Goal: Task Accomplishment & Management: Manage account settings

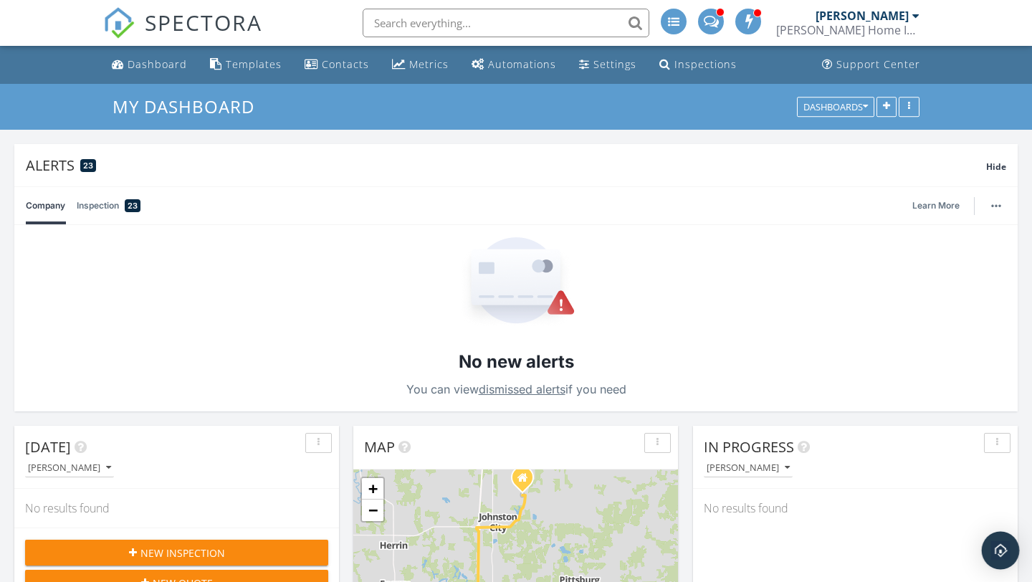
click at [1007, 550] on img "Open Intercom Messenger" at bounding box center [1000, 550] width 19 height 19
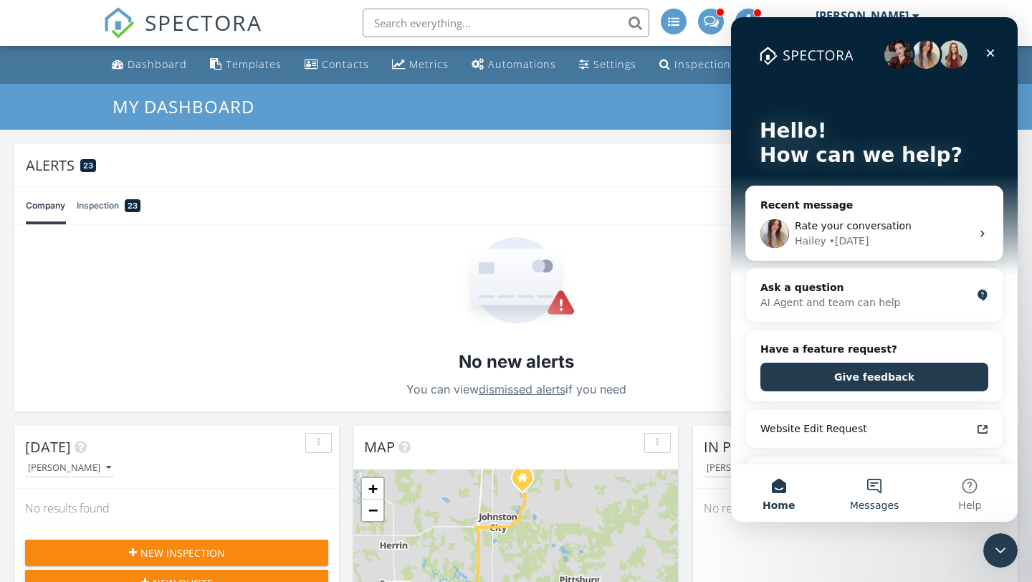
click at [880, 488] on button "Messages" at bounding box center [873, 492] width 95 height 57
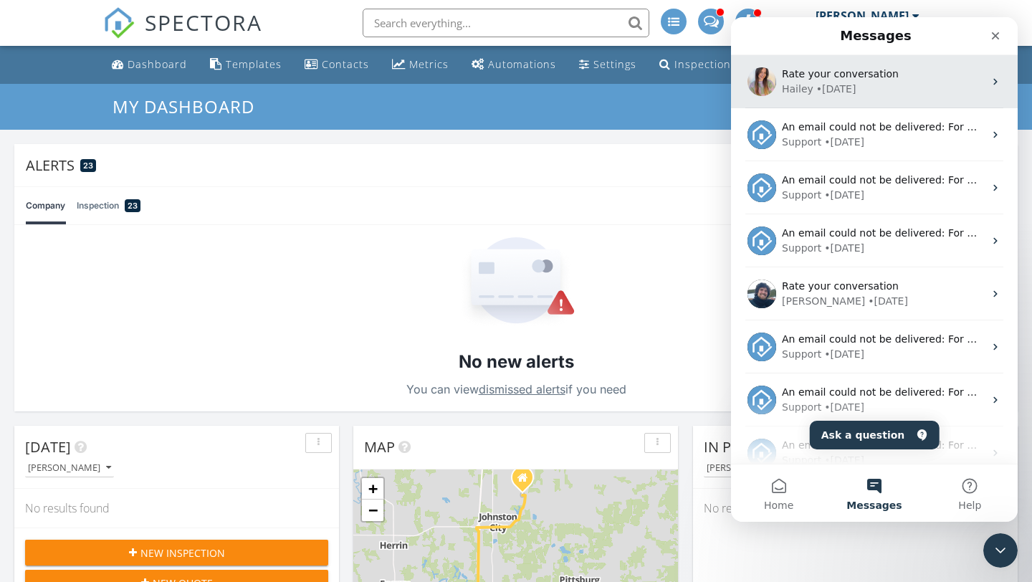
click at [892, 92] on div "Hailey • 6d ago" at bounding box center [883, 89] width 202 height 15
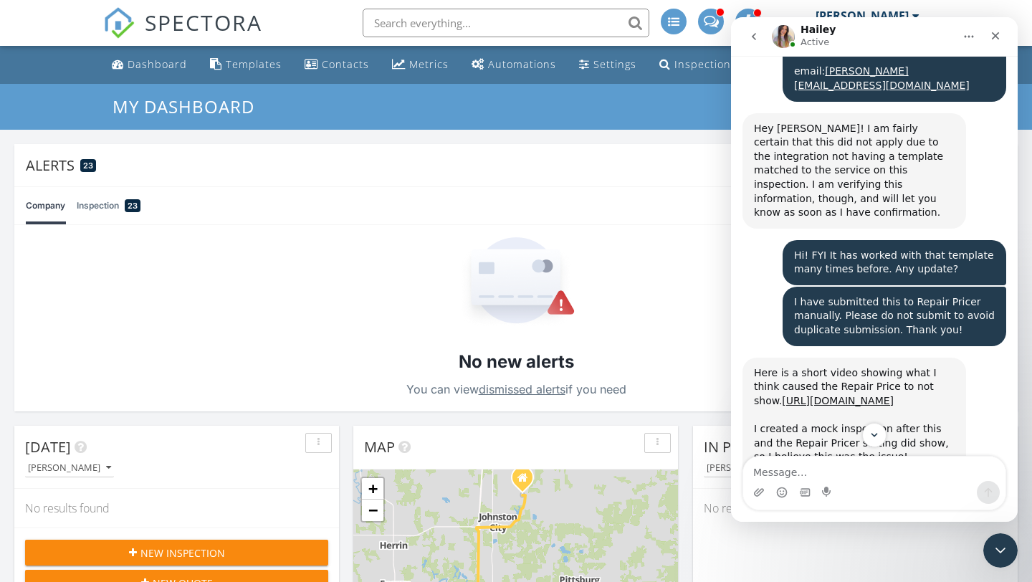
scroll to position [2210, 0]
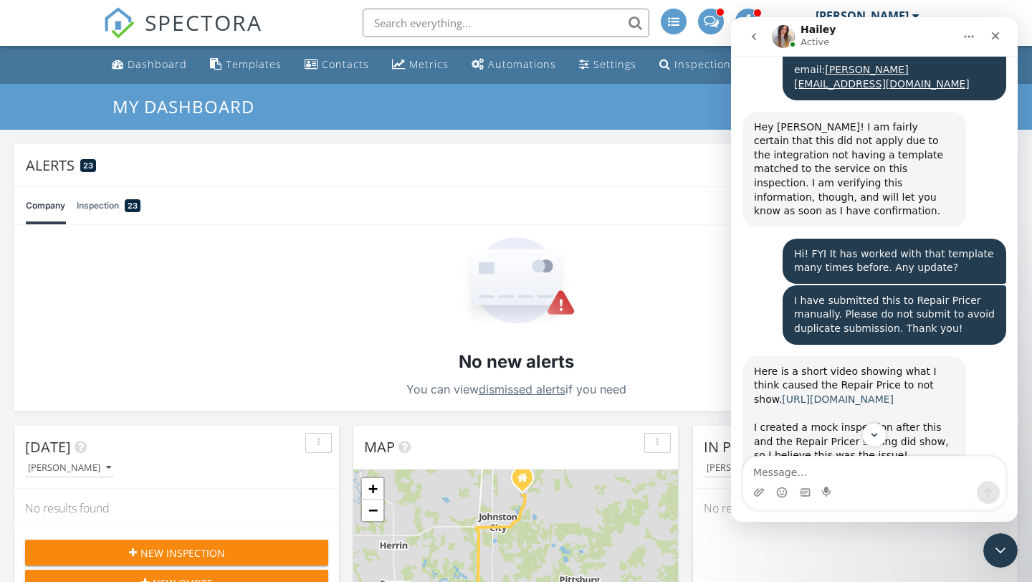
click at [833, 393] on link "[URL][DOMAIN_NAME]" at bounding box center [838, 398] width 112 height 11
click at [615, 65] on div "Settings" at bounding box center [614, 64] width 43 height 14
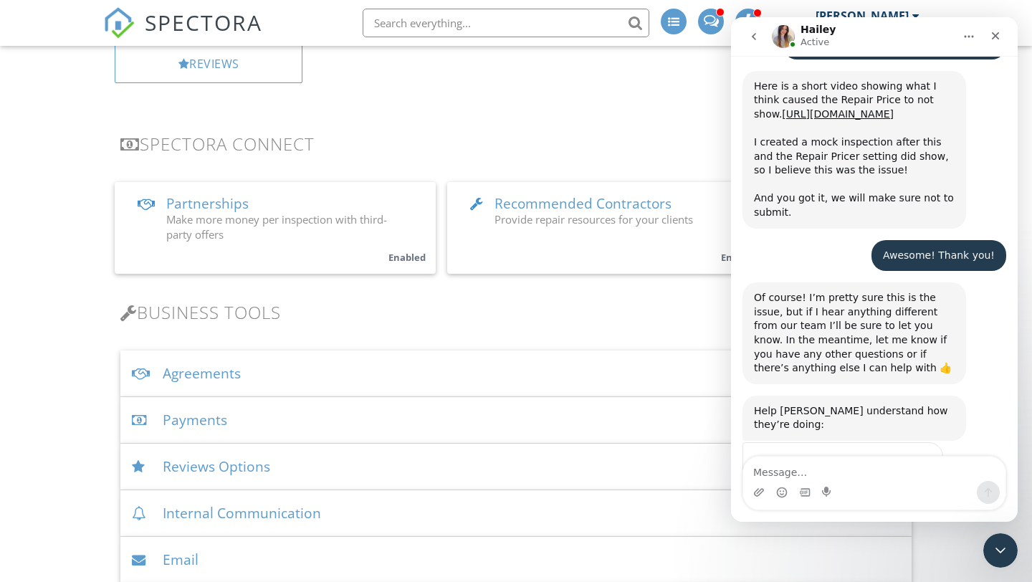
scroll to position [229, 0]
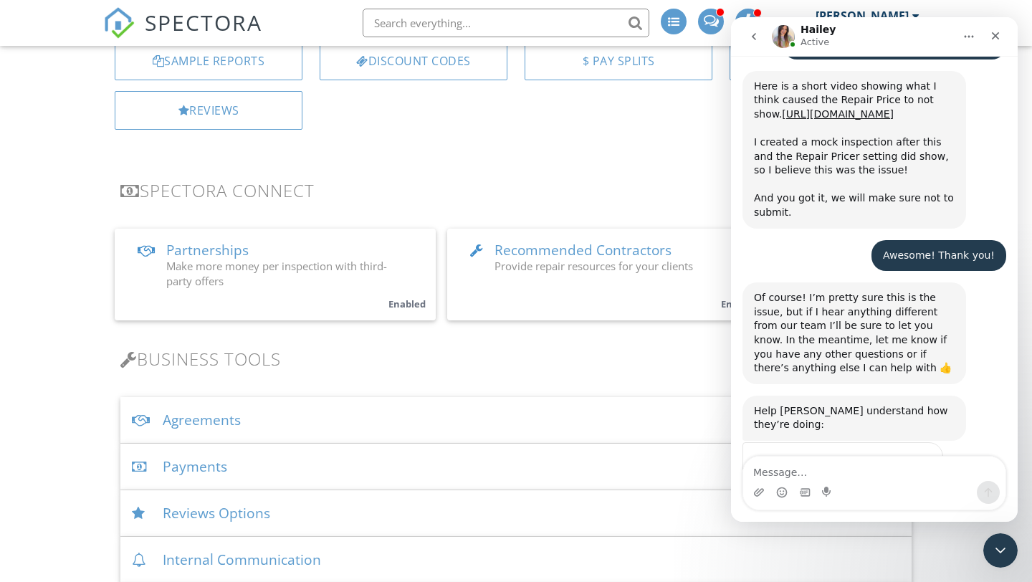
click at [201, 257] on span "Partnerships" at bounding box center [207, 250] width 82 height 19
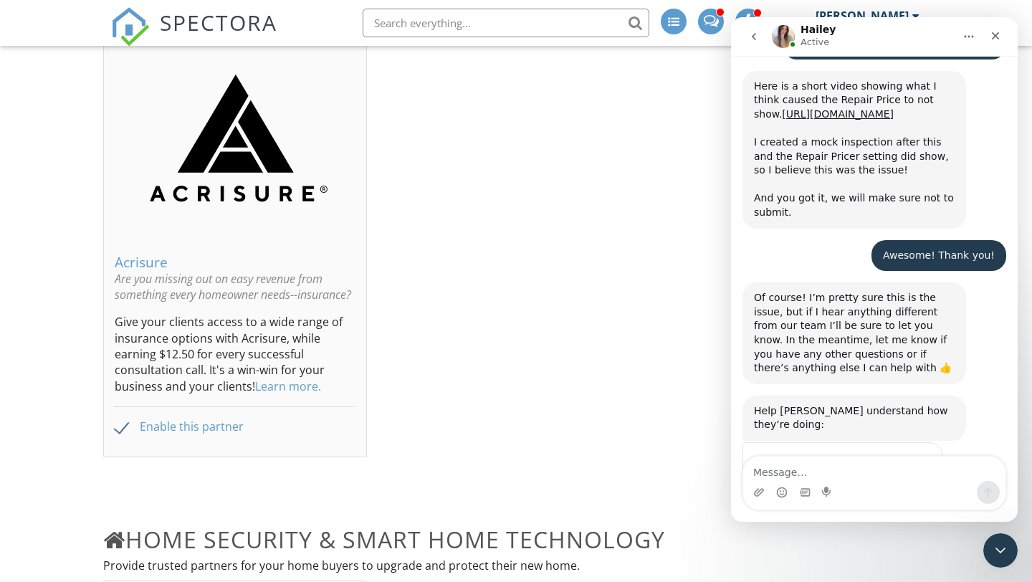
scroll to position [34, 0]
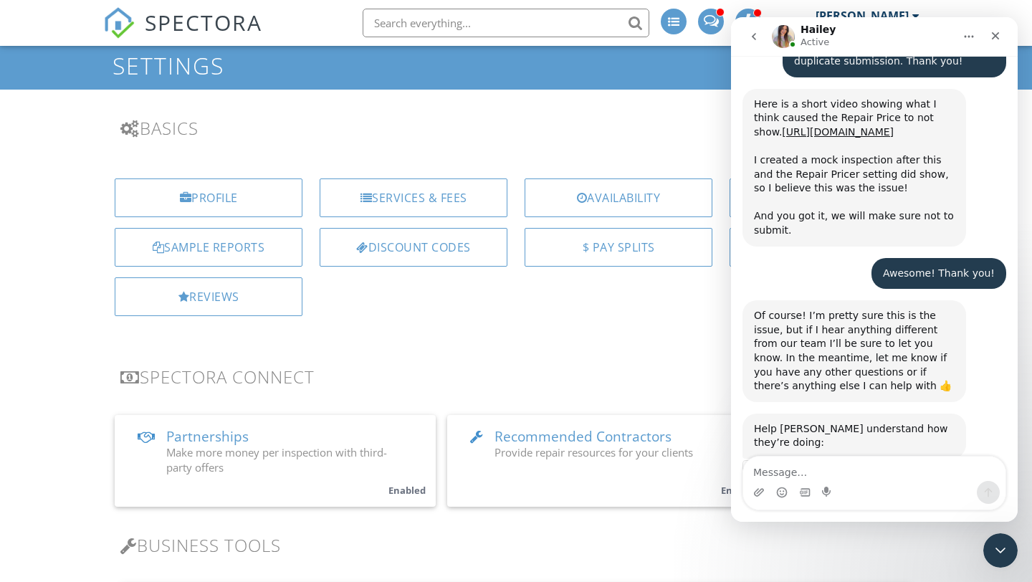
scroll to position [2495, 0]
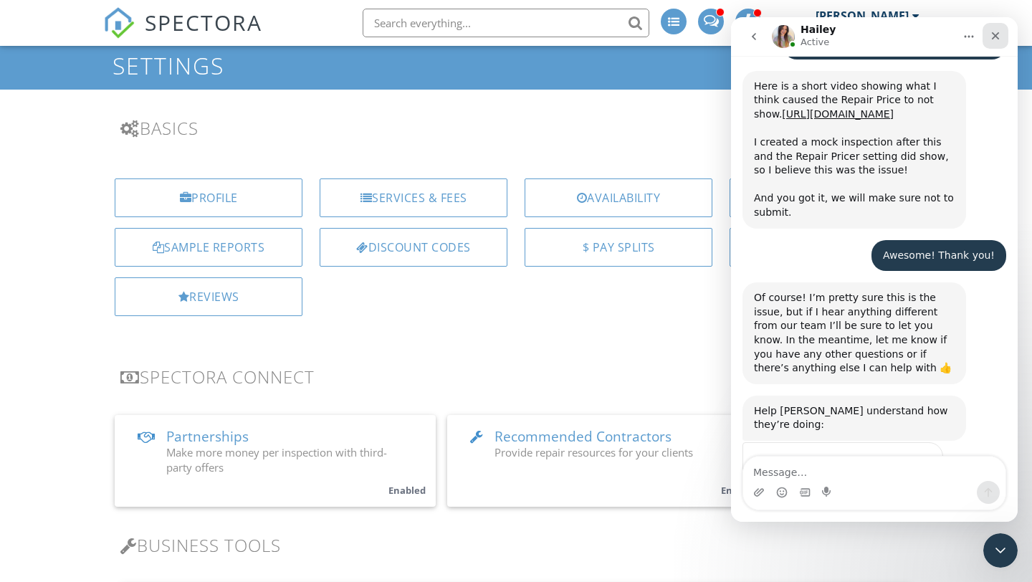
click at [993, 38] on icon "Close" at bounding box center [996, 36] width 8 height 8
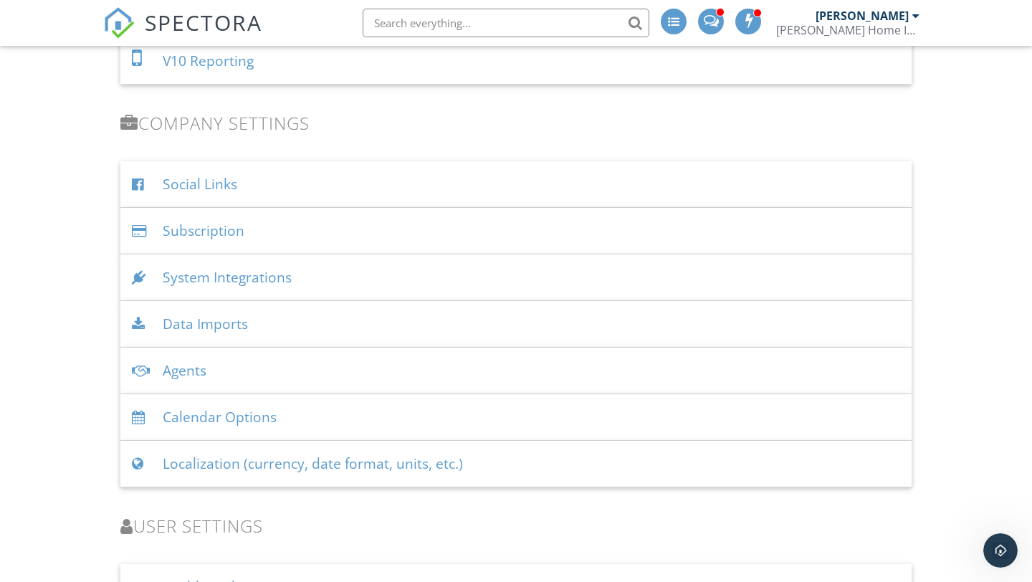
scroll to position [1611, 0]
click at [256, 282] on div "System Integrations" at bounding box center [515, 276] width 791 height 47
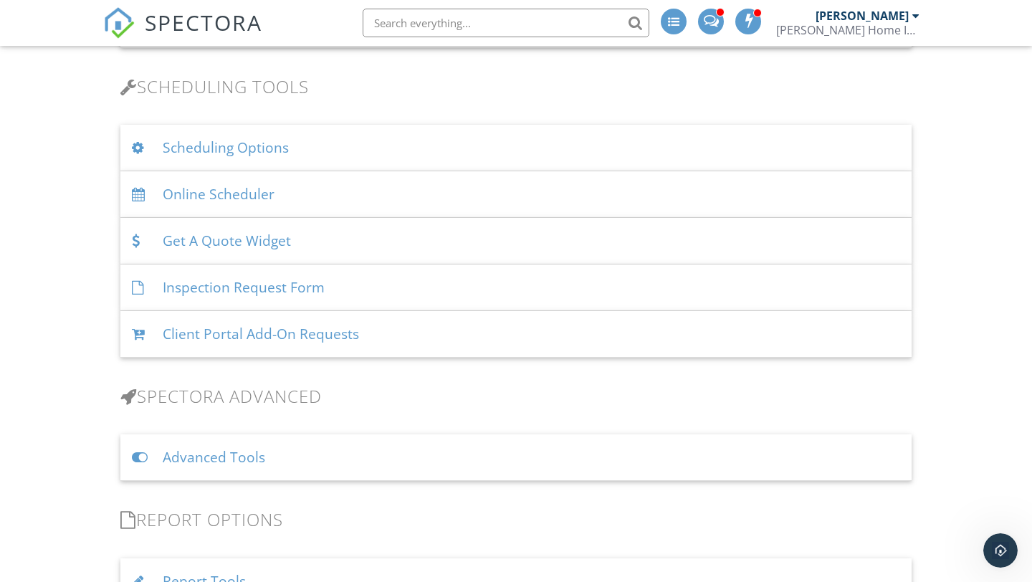
scroll to position [947, 0]
click at [997, 547] on icon "Open Intercom Messenger" at bounding box center [999, 549] width 24 height 24
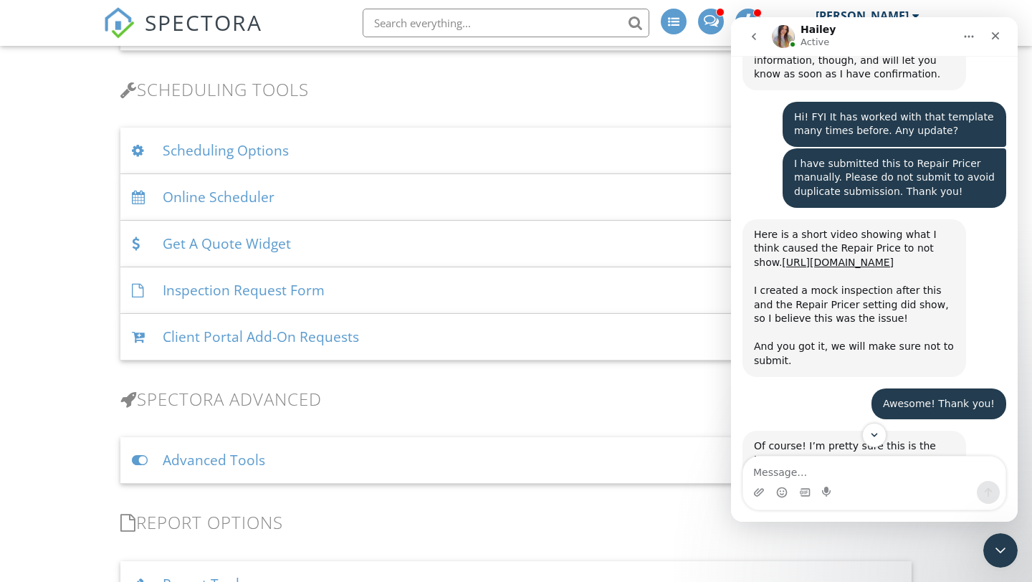
scroll to position [2366, 0]
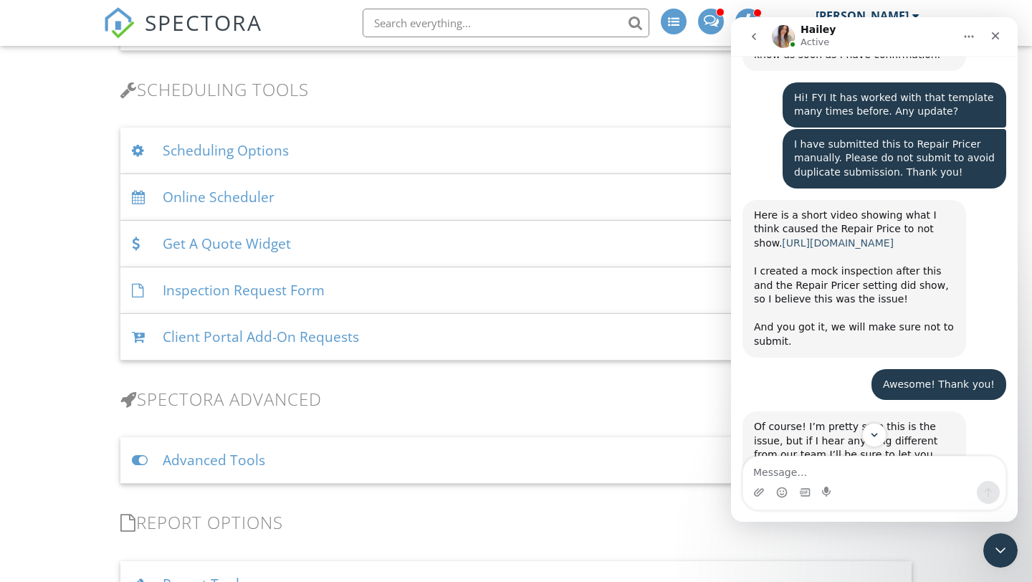
click at [852, 237] on link "https://share.zight.com/04uZ8by0" at bounding box center [838, 242] width 112 height 11
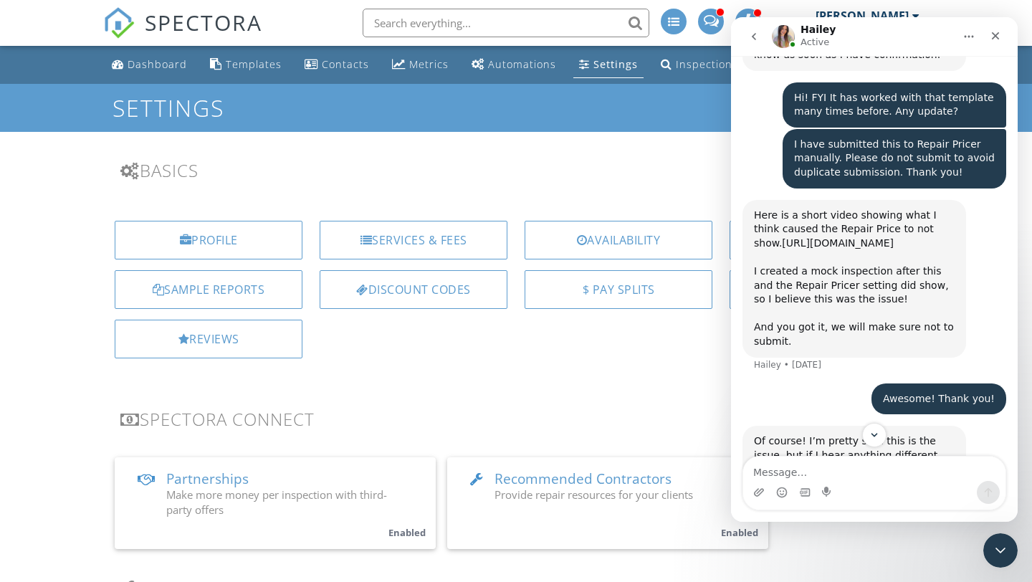
scroll to position [0, 0]
click at [418, 238] on div "Services & Fees" at bounding box center [414, 240] width 188 height 39
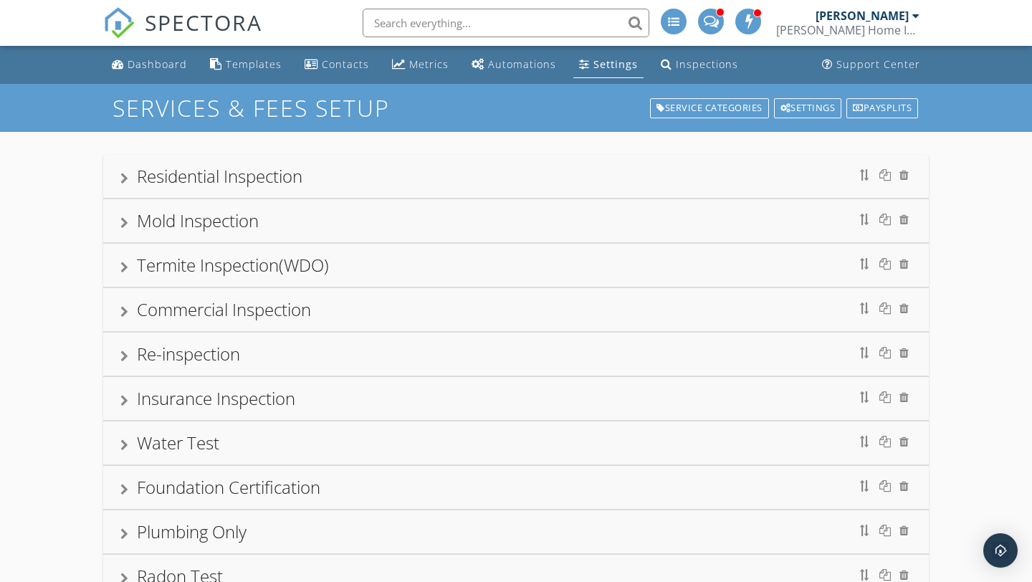
click at [377, 183] on div "Residential Inspection" at bounding box center [515, 176] width 791 height 26
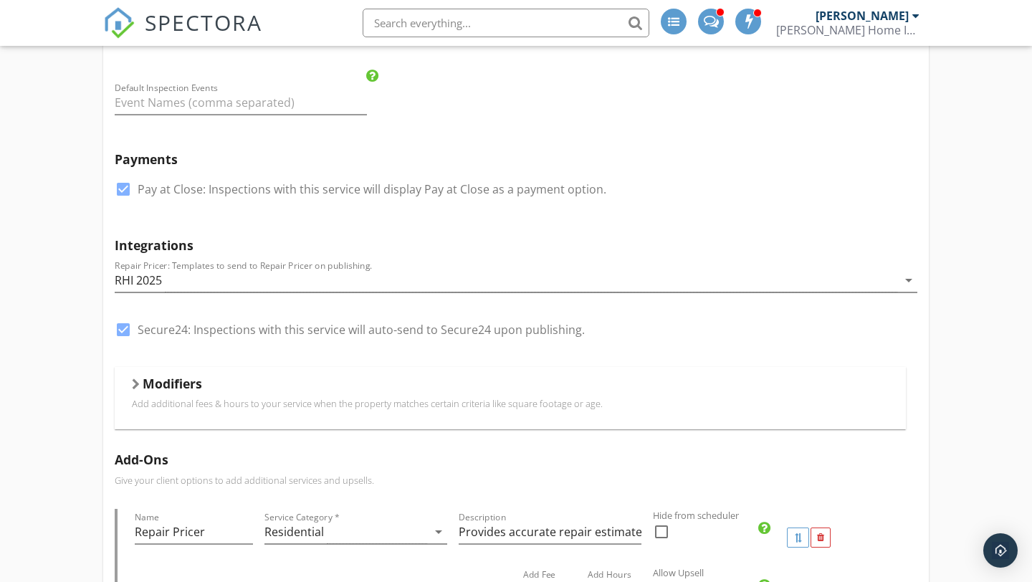
scroll to position [278, 0]
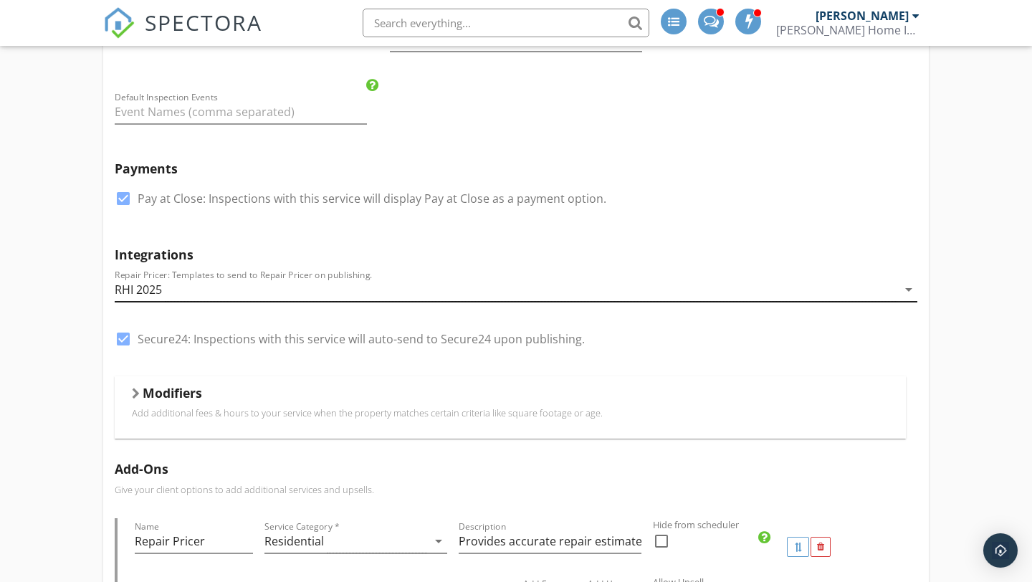
click at [910, 281] on icon "arrow_drop_down" at bounding box center [908, 289] width 17 height 17
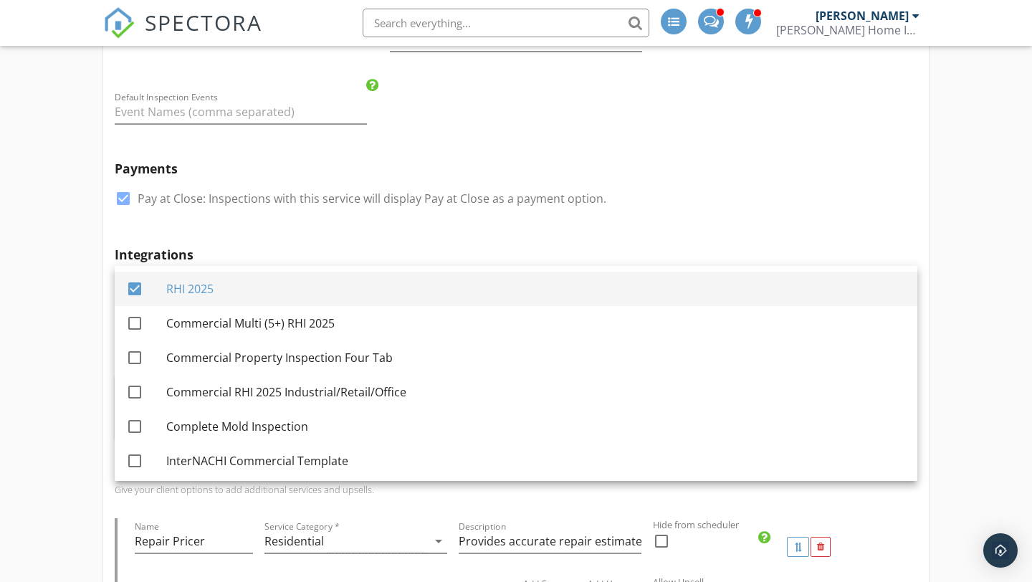
click at [135, 289] on div at bounding box center [135, 289] width 24 height 24
checkbox input "false"
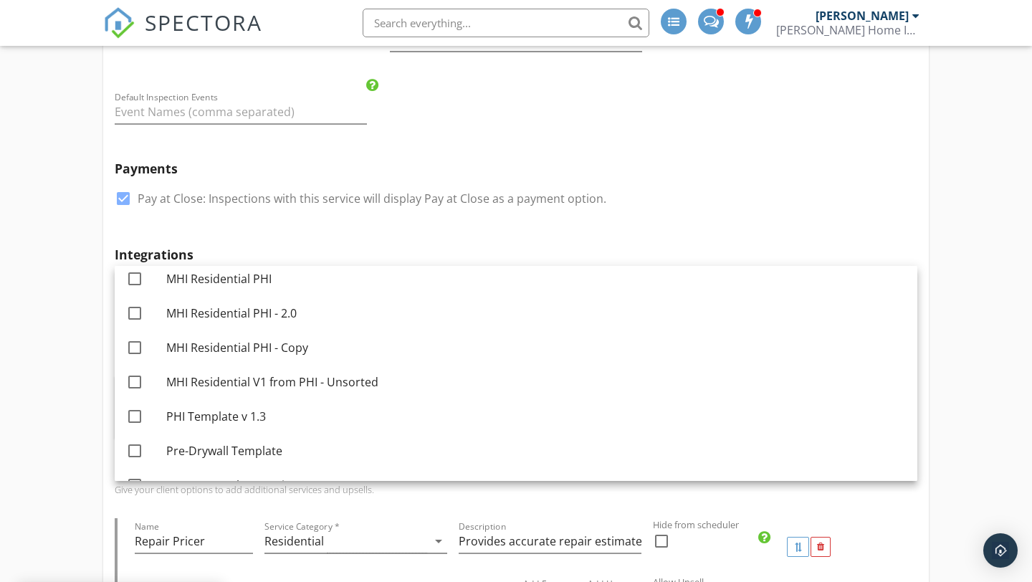
scroll to position [828, 0]
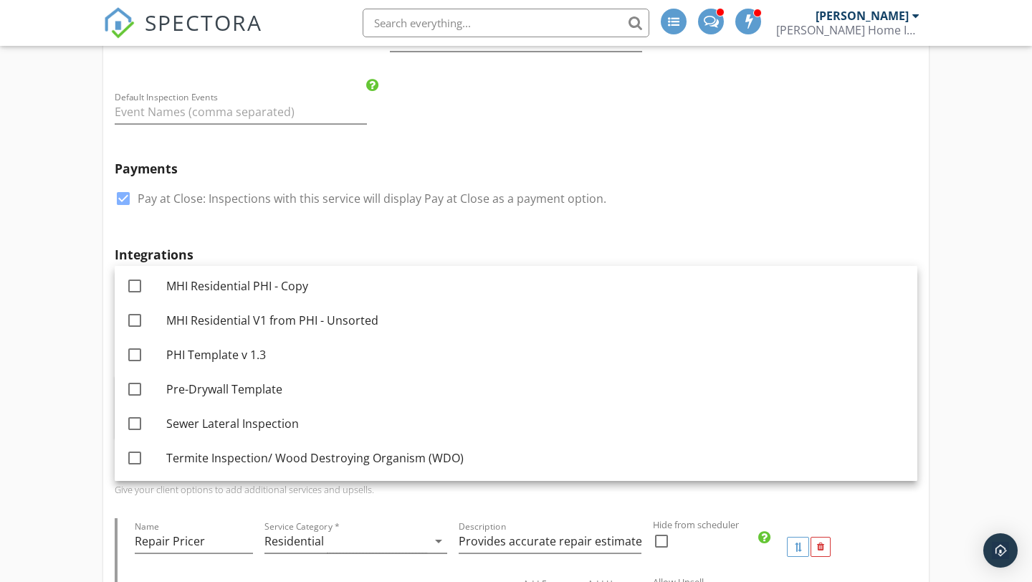
click at [439, 236] on div "Integrations Repair Pricer: Templates to send to Repair Pricer on publishing. a…" at bounding box center [515, 306] width 825 height 140
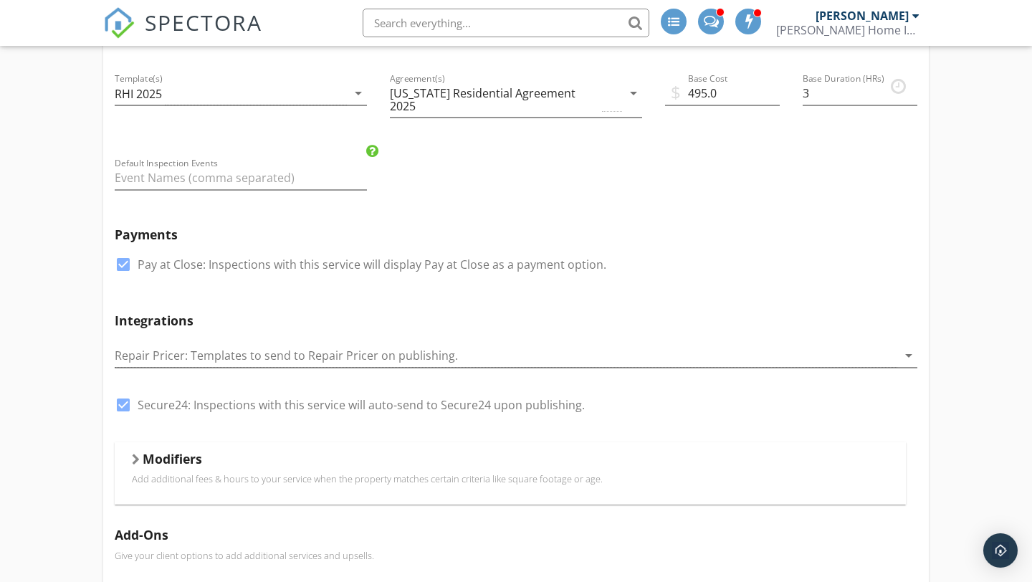
scroll to position [214, 0]
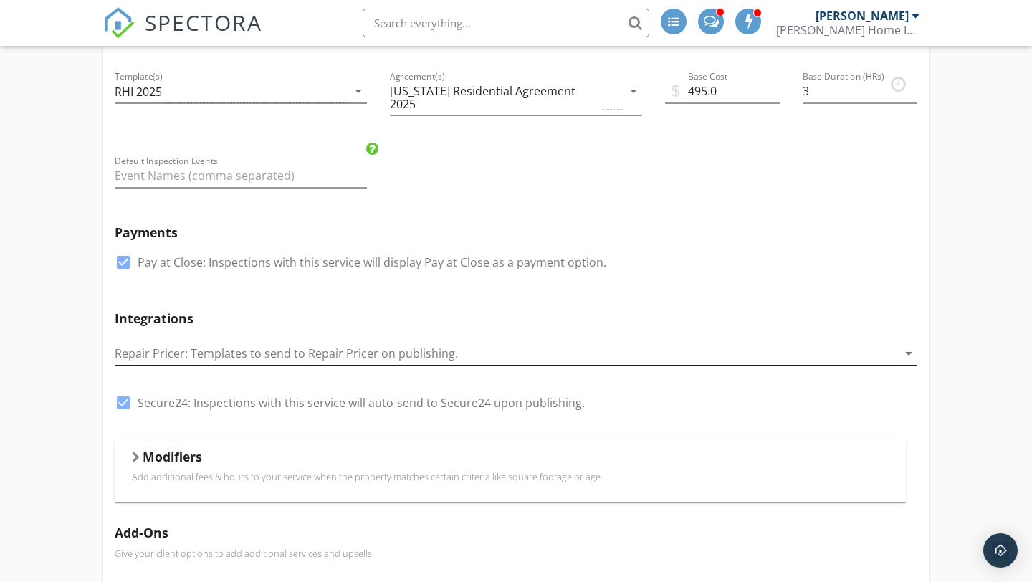
click at [475, 342] on div at bounding box center [506, 354] width 782 height 24
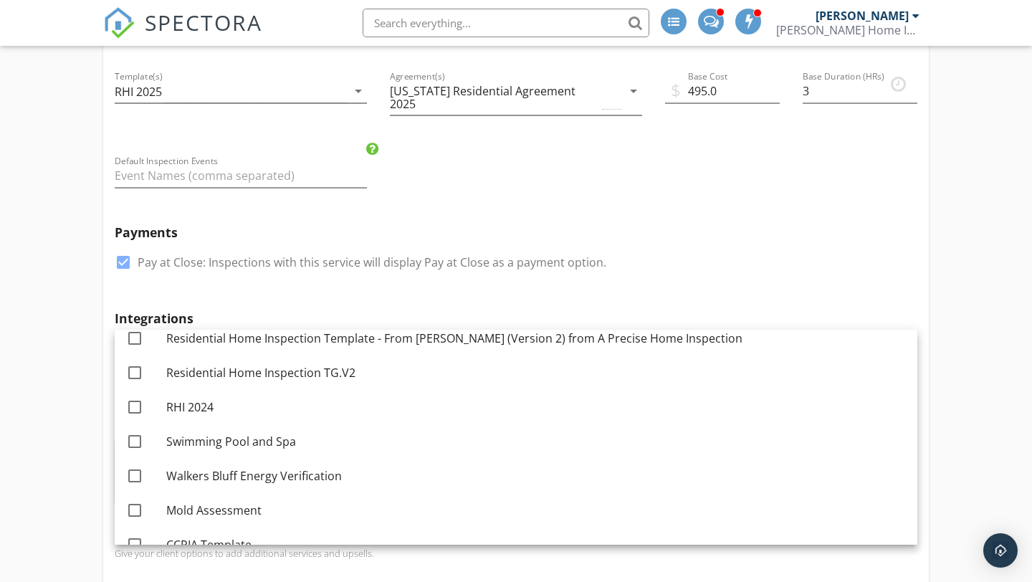
scroll to position [0, 0]
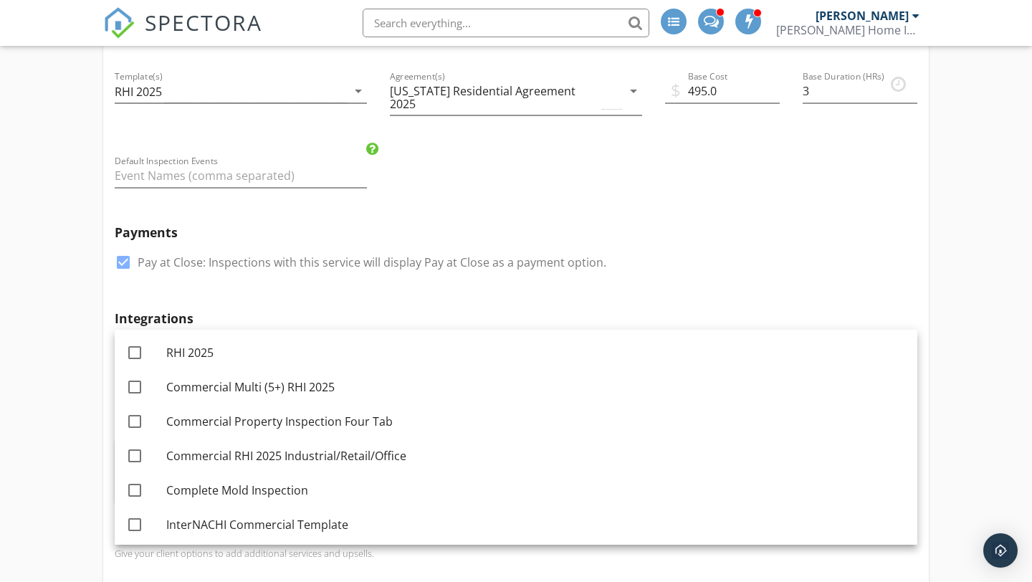
click at [441, 280] on div "Payments check_box Pay at Close: Inspections with this service will display Pay…" at bounding box center [515, 257] width 825 height 86
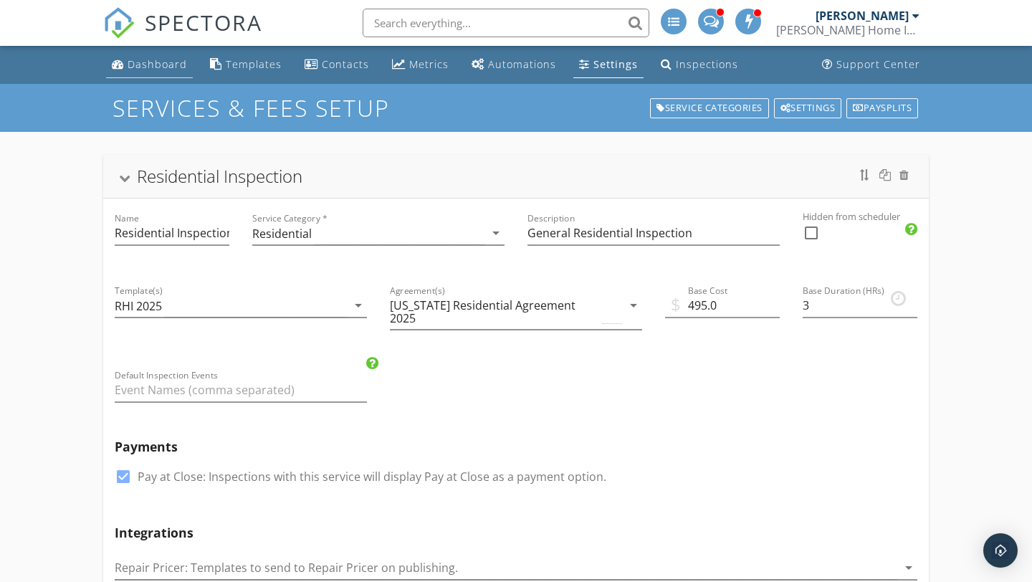
click at [165, 67] on div "Dashboard" at bounding box center [157, 64] width 59 height 14
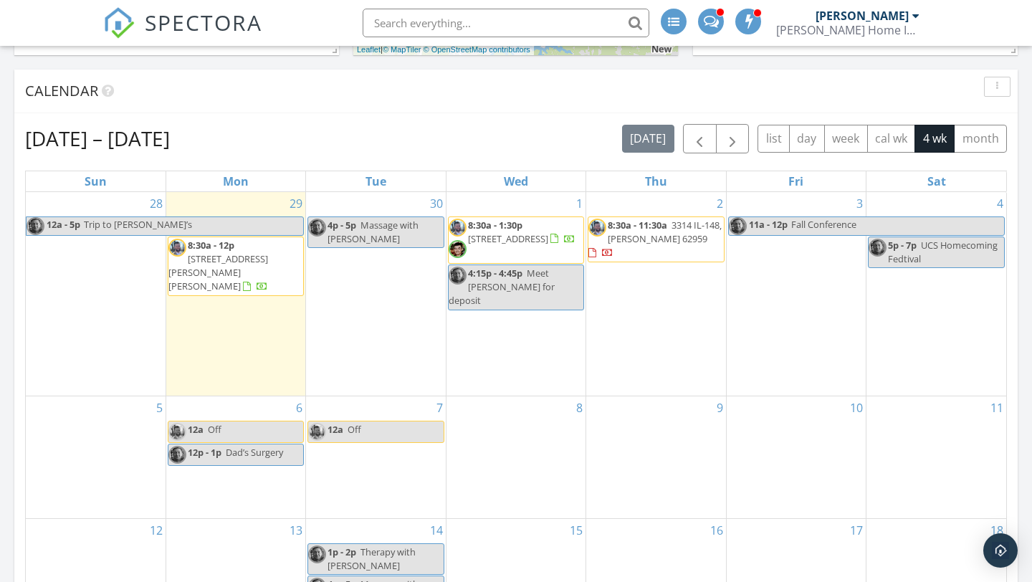
scroll to position [790, 0]
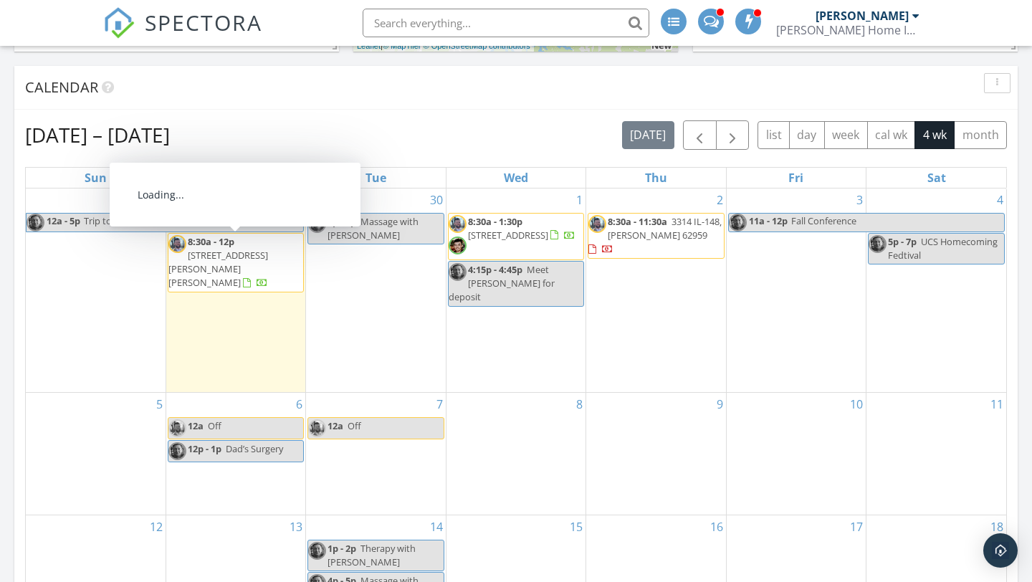
click at [236, 261] on span "[STREET_ADDRESS][PERSON_NAME][PERSON_NAME]" at bounding box center [218, 269] width 100 height 40
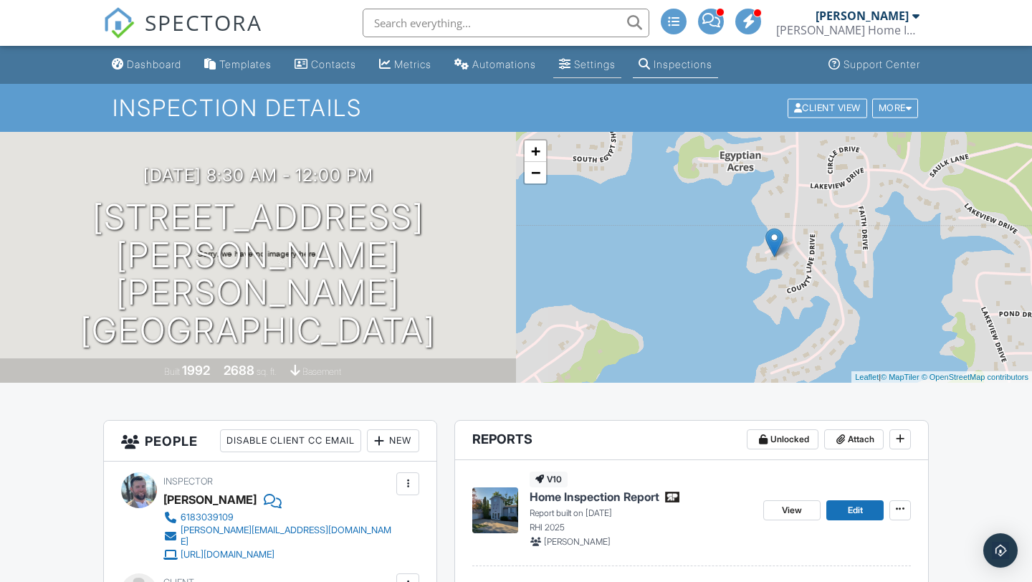
click at [595, 70] on div "Settings" at bounding box center [595, 64] width 42 height 12
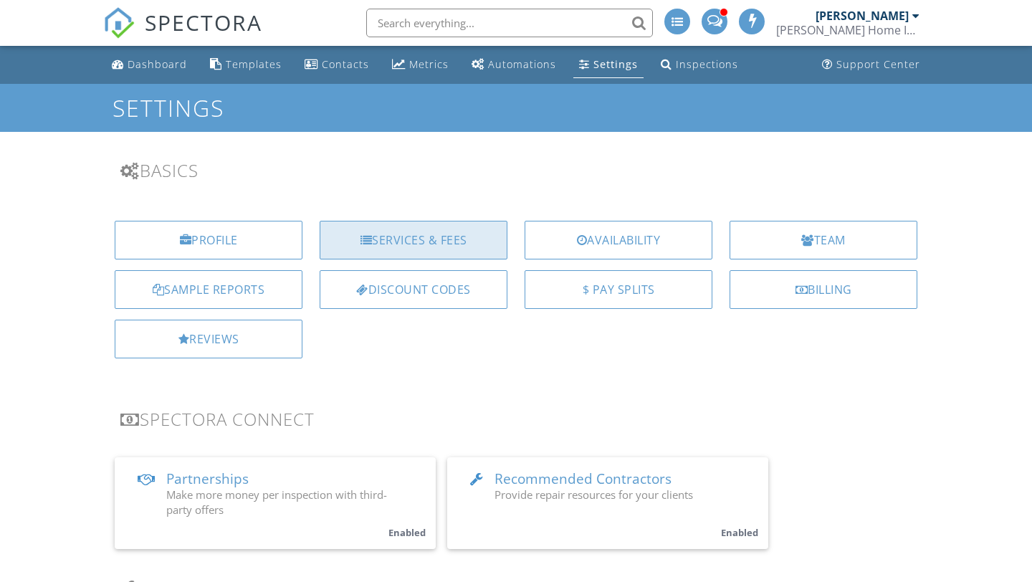
click at [398, 240] on div "Services & Fees" at bounding box center [414, 240] width 188 height 39
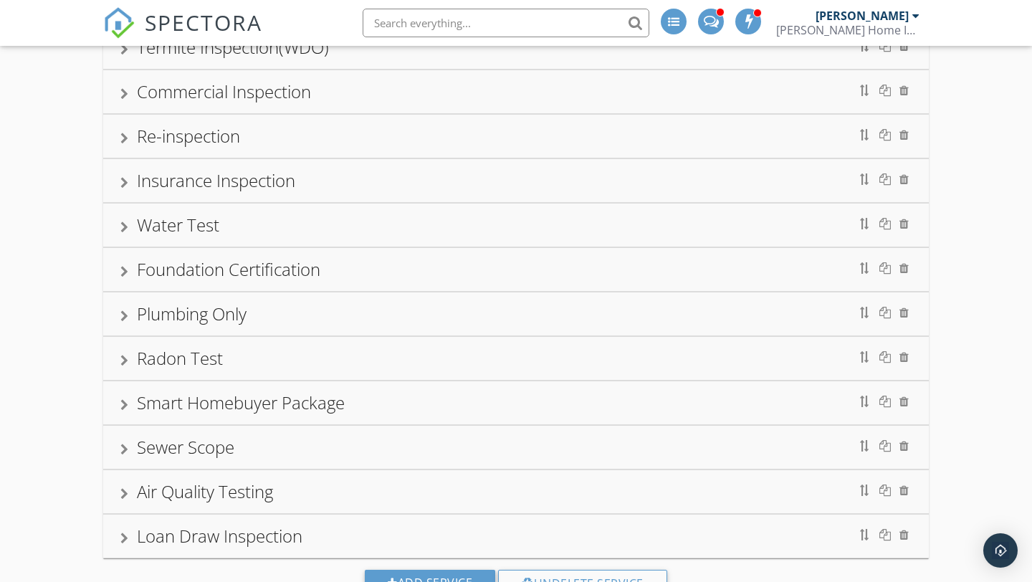
scroll to position [277, 0]
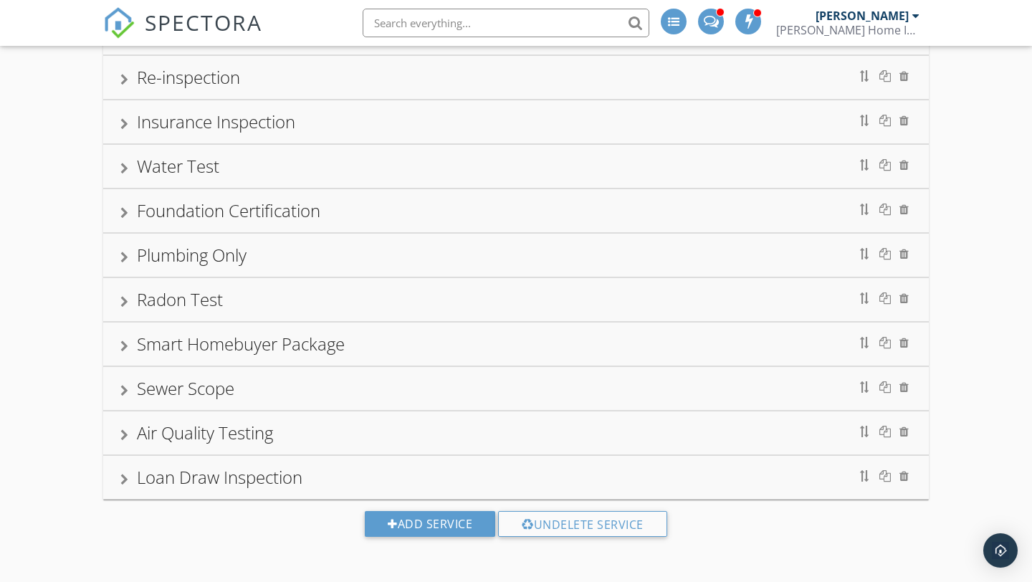
click at [375, 348] on div "Smart Homebuyer Package" at bounding box center [515, 344] width 791 height 26
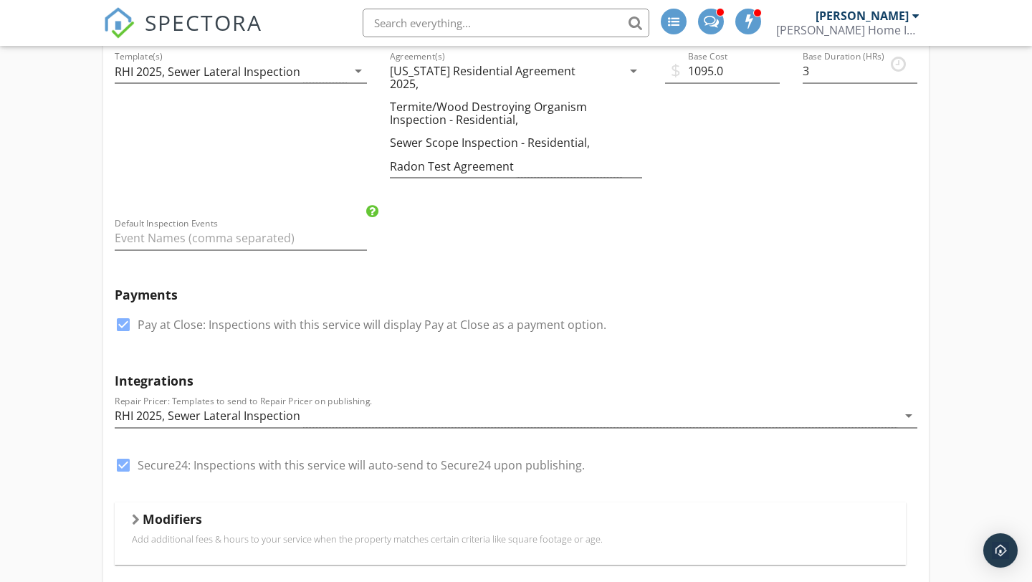
scroll to position [681, 0]
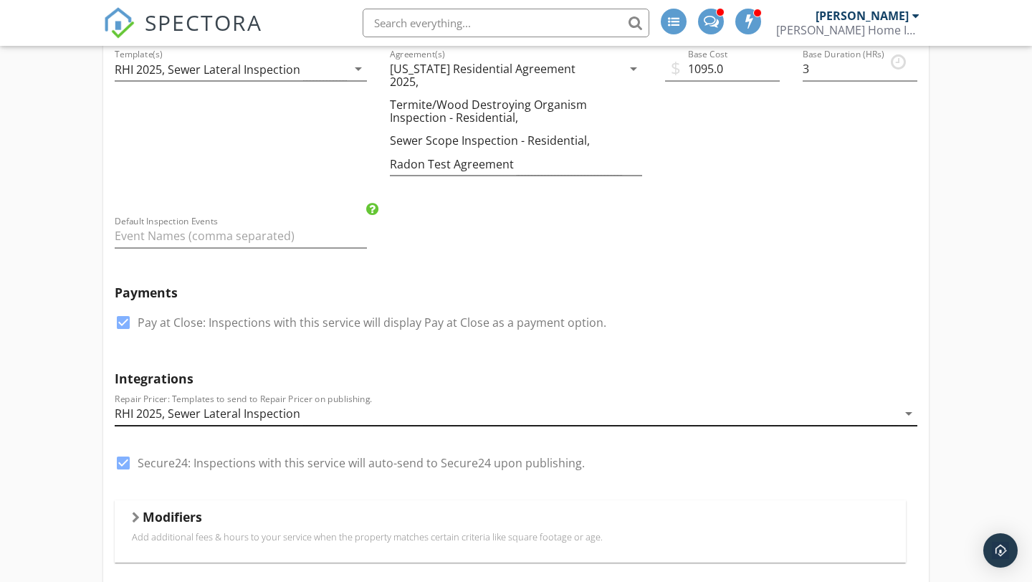
click at [421, 402] on div "RHI 2025, Sewer Lateral Inspection" at bounding box center [506, 414] width 782 height 24
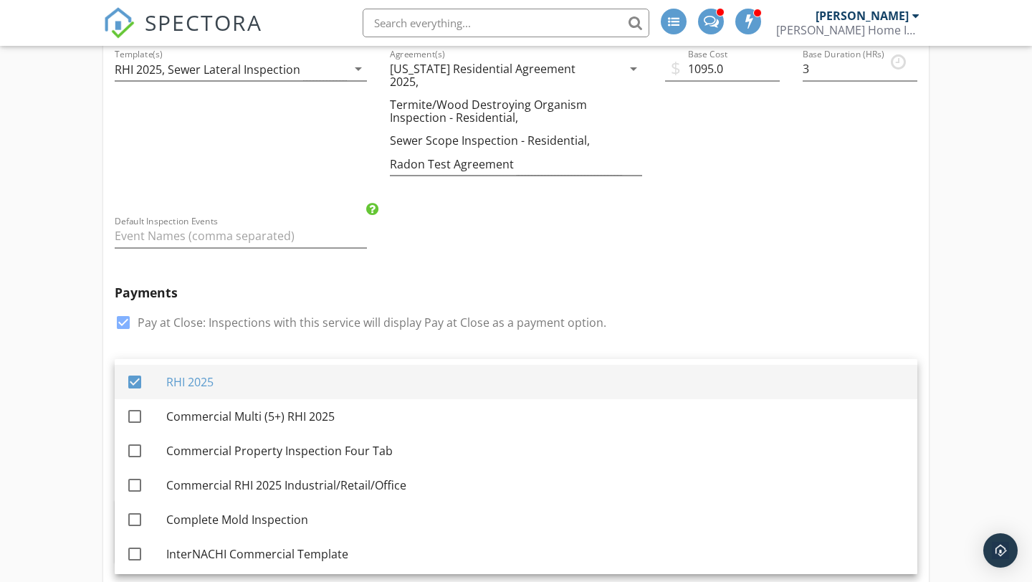
click at [132, 380] on div at bounding box center [135, 382] width 24 height 24
checkbox input "false"
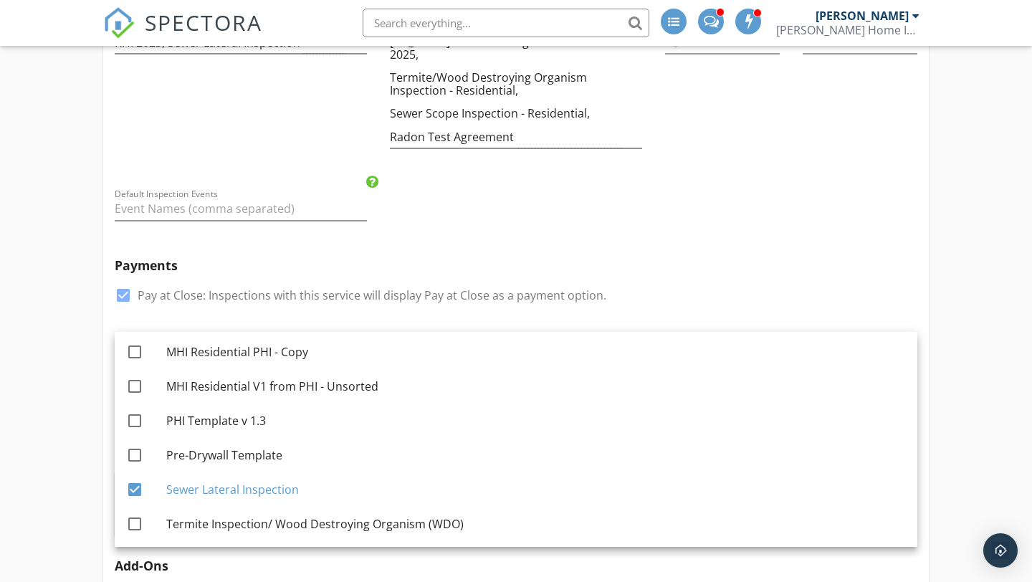
scroll to position [709, 0]
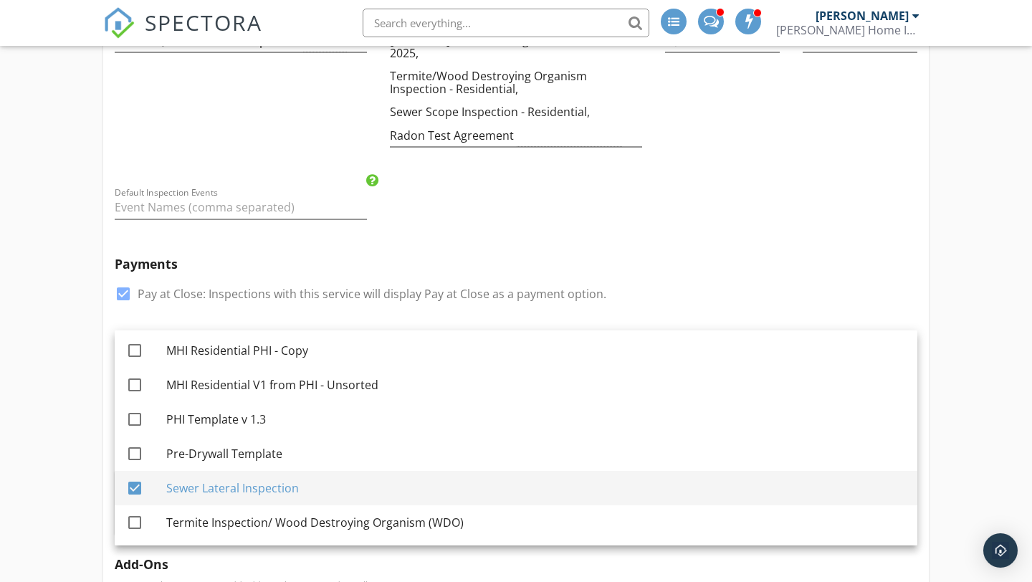
click at [135, 485] on div at bounding box center [135, 488] width 24 height 24
checkbox input "false"
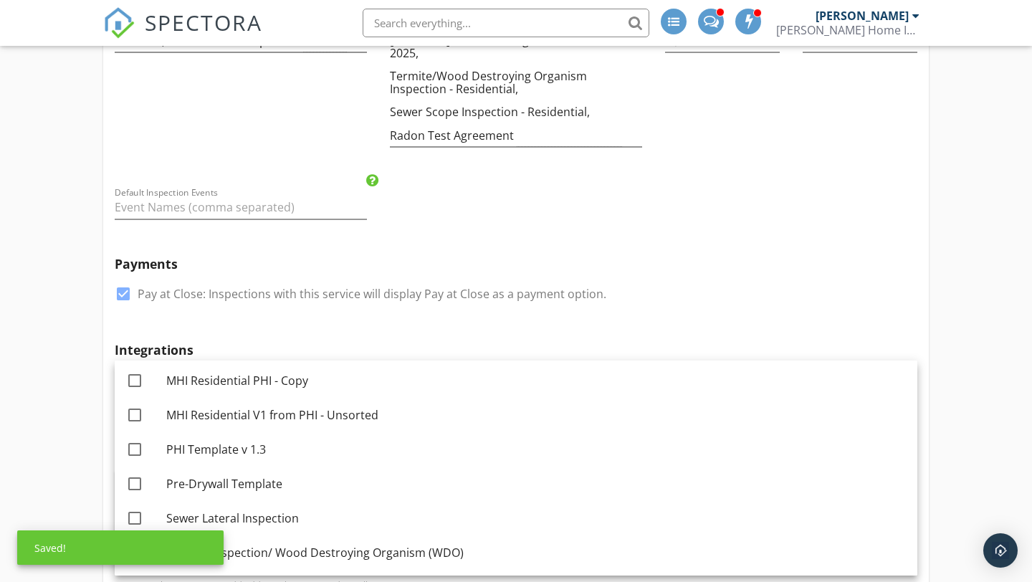
click at [689, 292] on div "check_box Pay at Close: Inspections with this service will display Pay at Close…" at bounding box center [516, 300] width 803 height 37
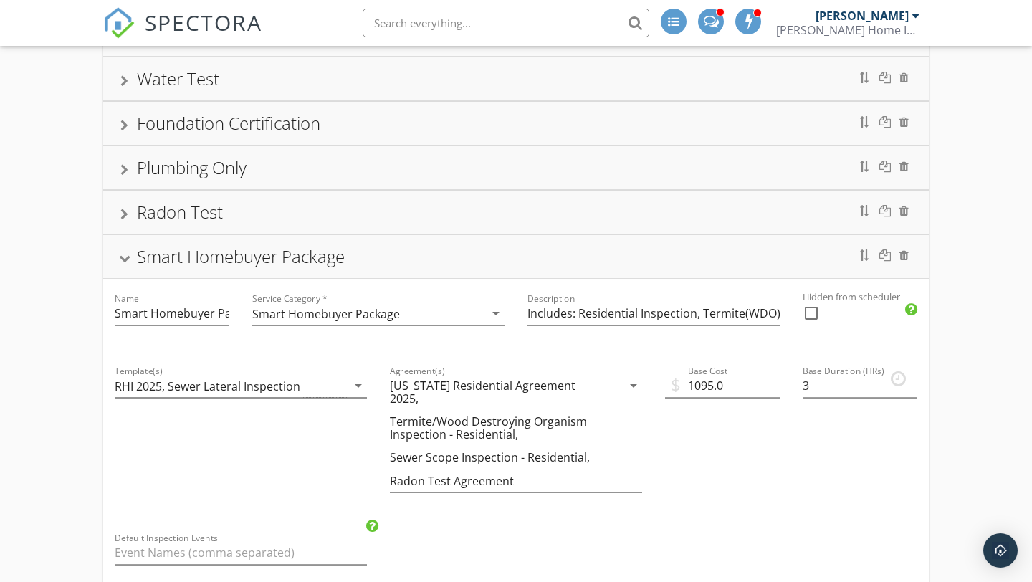
scroll to position [0, 0]
